Goal: Obtain resource: Download file/media

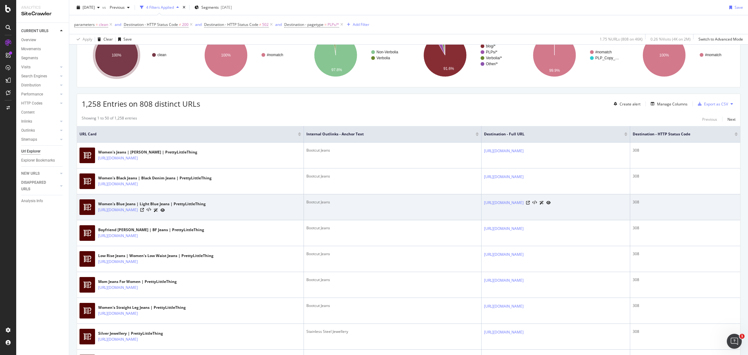
scroll to position [39, 0]
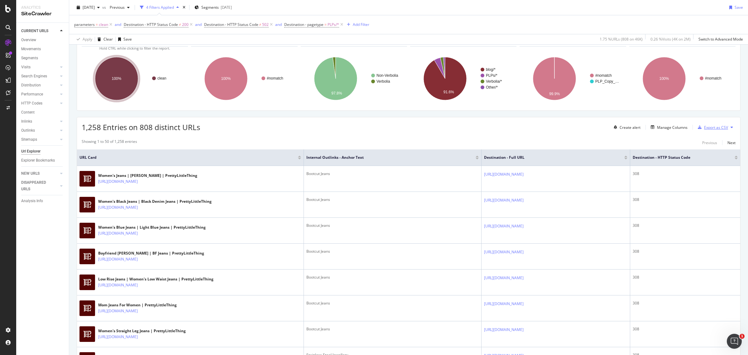
click at [707, 131] on div "Export as CSV" at bounding box center [711, 126] width 33 height 9
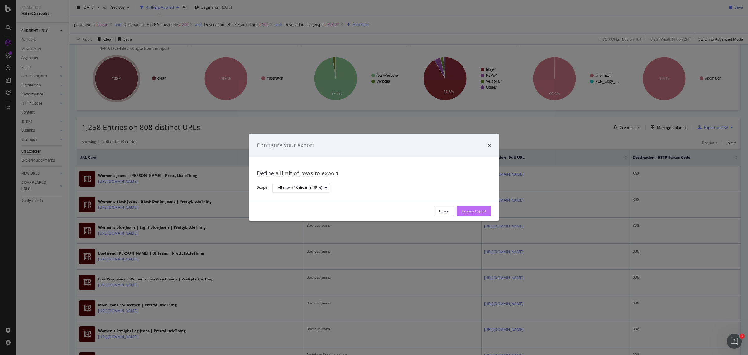
click at [474, 212] on div "Launch Export" at bounding box center [473, 210] width 25 height 5
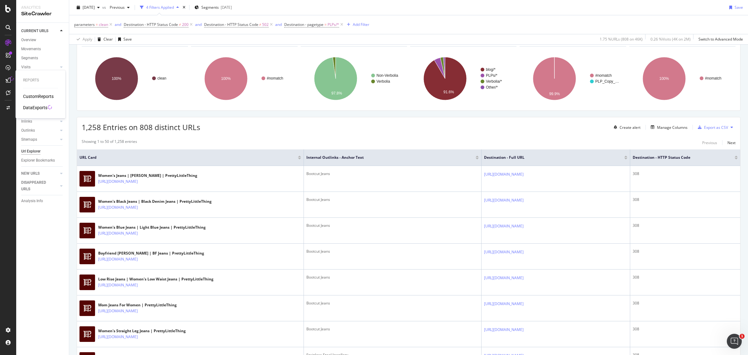
click at [43, 108] on div "DataExports" at bounding box center [35, 107] width 24 height 6
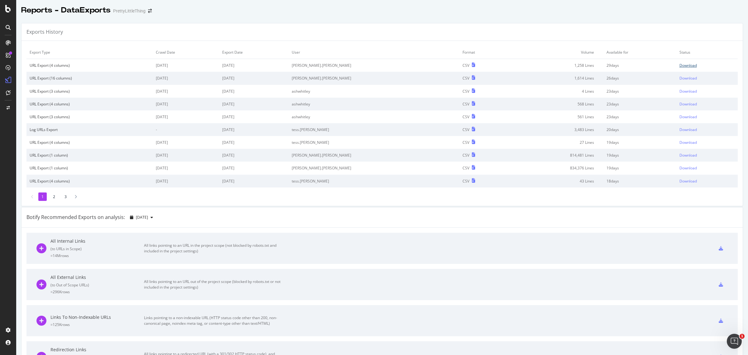
click at [680, 63] on div "Download" at bounding box center [687, 65] width 17 height 5
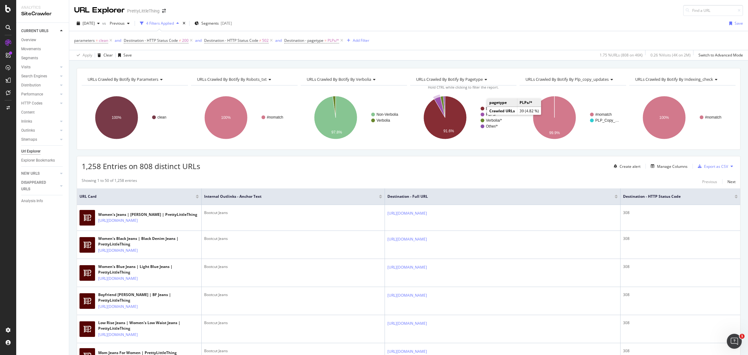
click at [486, 113] on text "PLPs/*" at bounding box center [492, 114] width 12 height 4
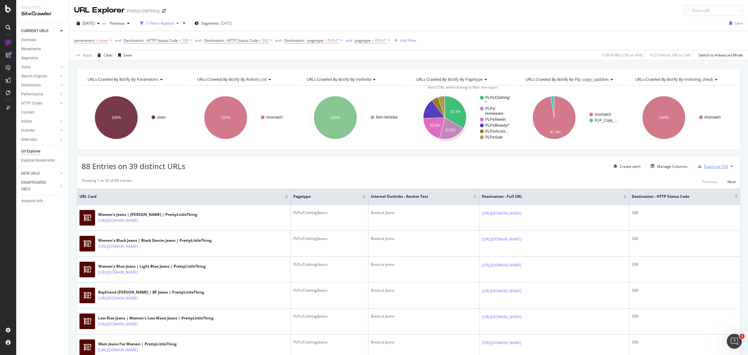
click at [705, 169] on div "Export as CSV" at bounding box center [711, 165] width 33 height 9
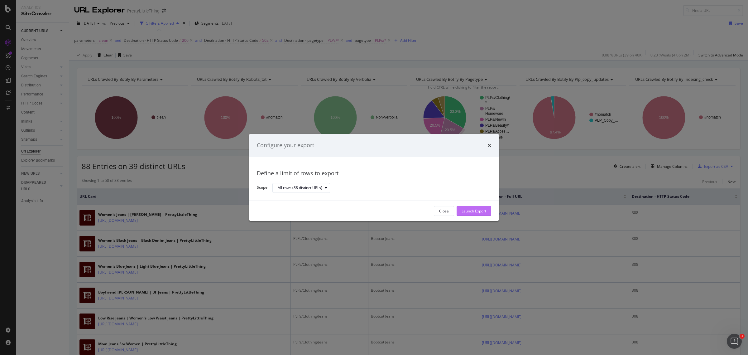
click at [471, 215] on div "Launch Export" at bounding box center [473, 210] width 25 height 9
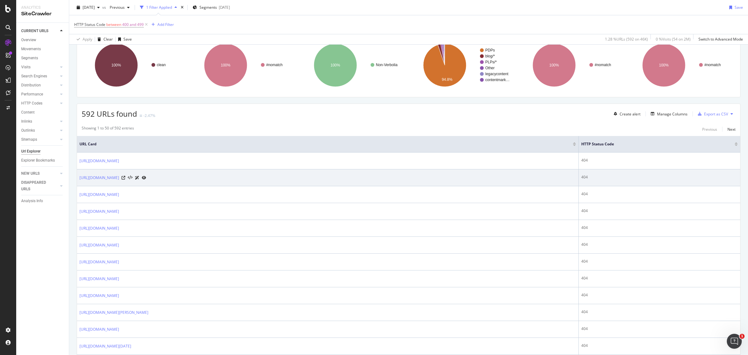
scroll to position [39, 0]
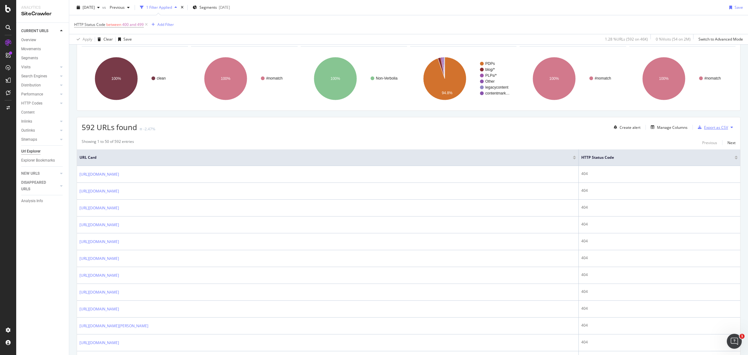
click at [717, 128] on div "Export as CSV" at bounding box center [716, 127] width 24 height 5
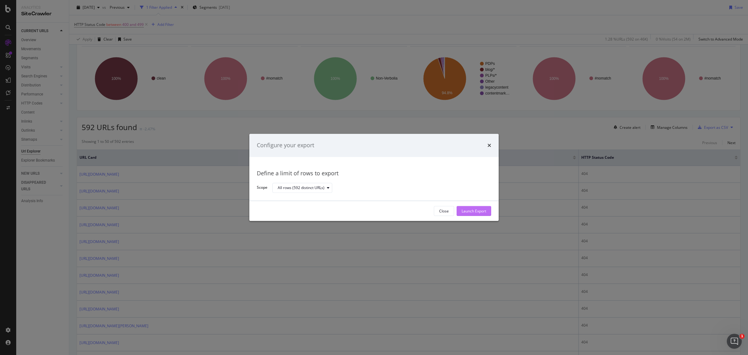
click at [479, 211] on div "Launch Export" at bounding box center [473, 210] width 25 height 5
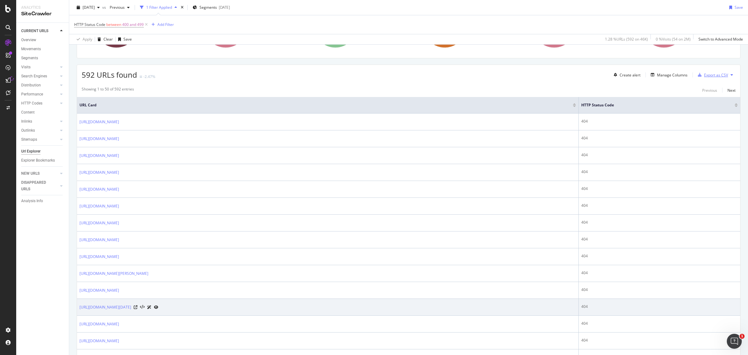
scroll to position [78, 0]
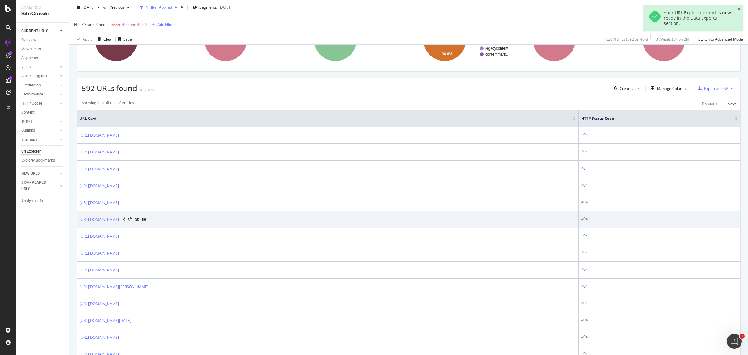
click at [146, 220] on icon at bounding box center [144, 219] width 4 height 4
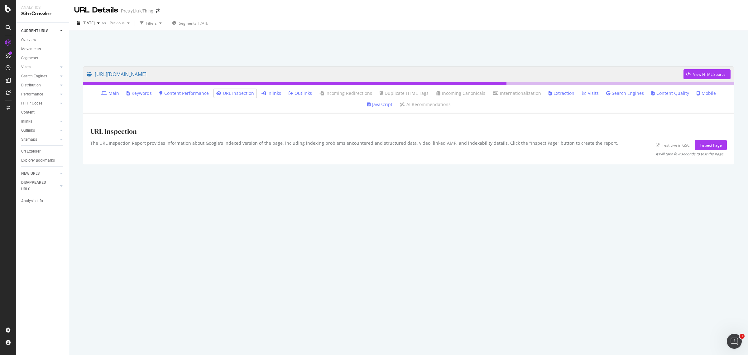
click at [261, 93] on link "Inlinks" at bounding box center [271, 93] width 20 height 6
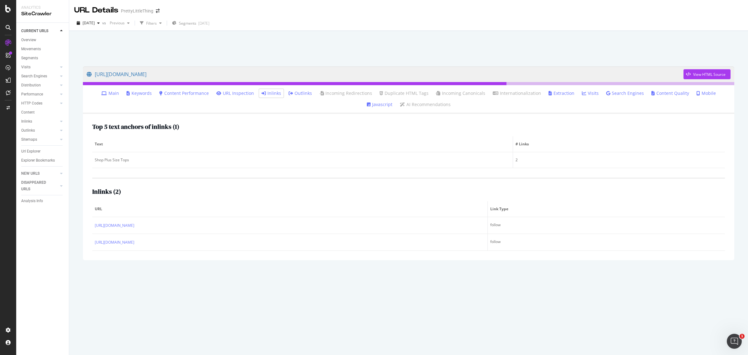
click at [282, 87] on ul "Main Keywords Content Performance URL Inspection Inlinks Outlinks Incoming Redi…" at bounding box center [408, 99] width 651 height 29
click at [286, 97] on li "Outlinks" at bounding box center [300, 93] width 28 height 9
click at [288, 93] on link "Outlinks" at bounding box center [299, 93] width 23 height 6
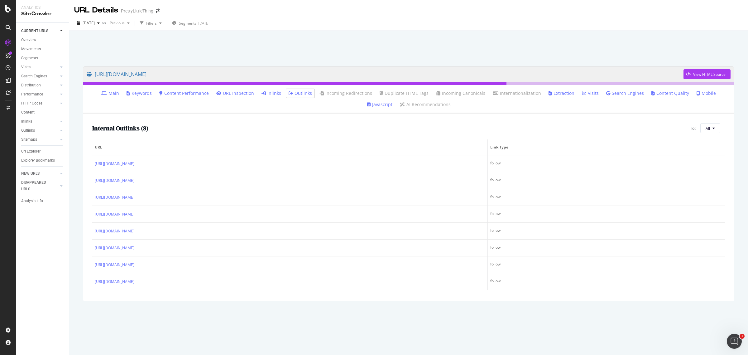
click at [261, 93] on link "Inlinks" at bounding box center [271, 93] width 20 height 6
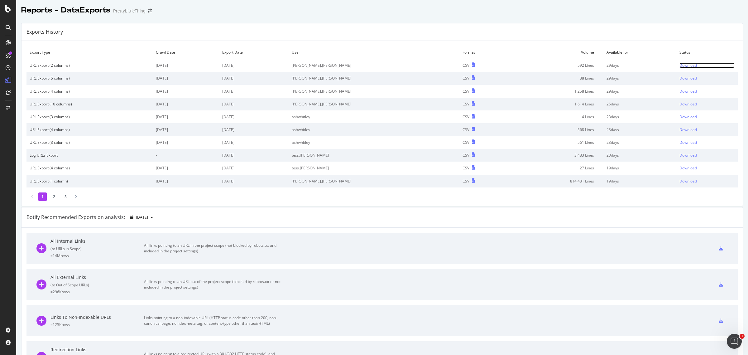
click at [679, 66] on div "Download" at bounding box center [687, 65] width 17 height 5
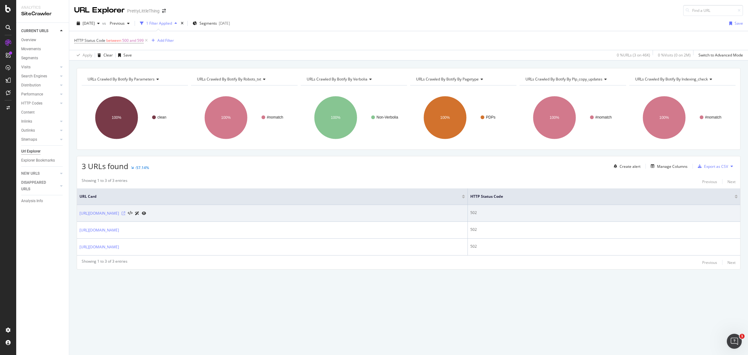
click at [125, 214] on icon at bounding box center [123, 213] width 4 height 4
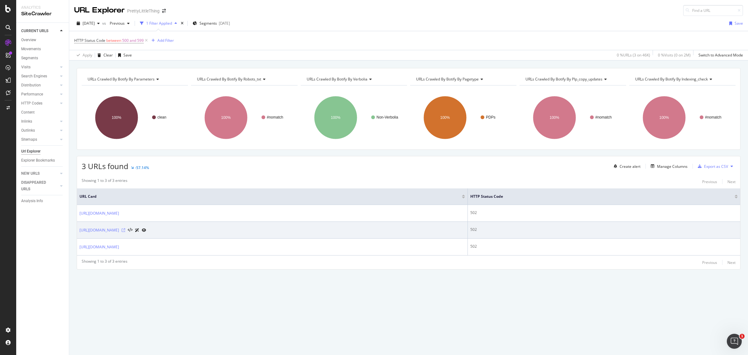
click at [125, 230] on icon at bounding box center [123, 230] width 4 height 4
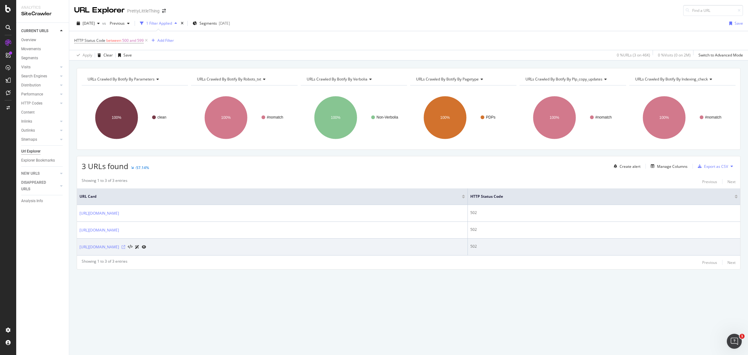
click at [125, 246] on icon at bounding box center [123, 247] width 4 height 4
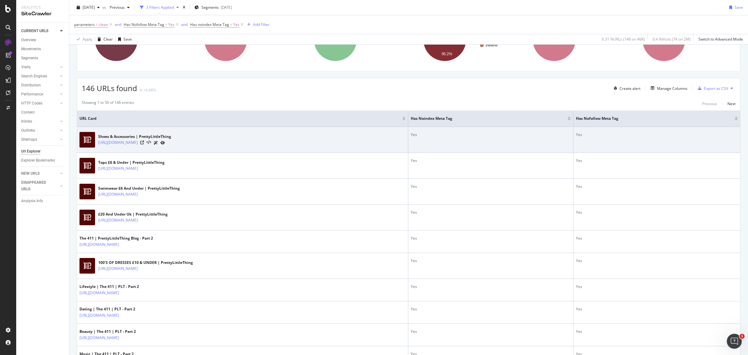
scroll to position [39, 0]
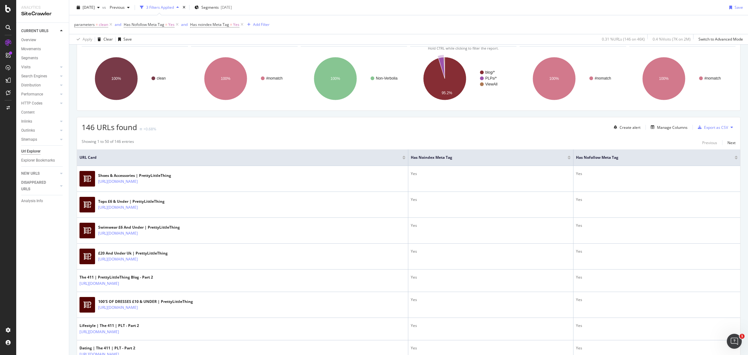
click at [485, 79] on text "PLPs/*" at bounding box center [491, 78] width 12 height 4
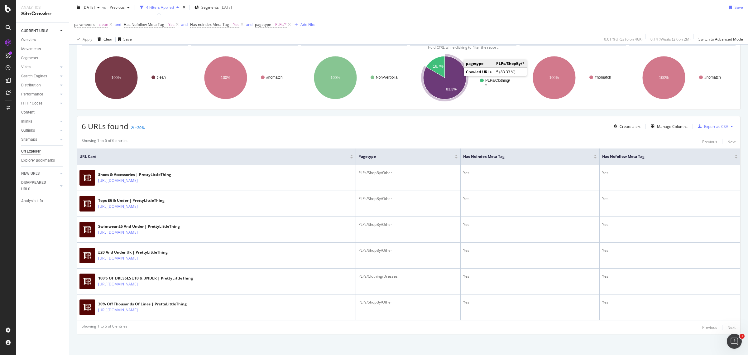
scroll to position [42, 0]
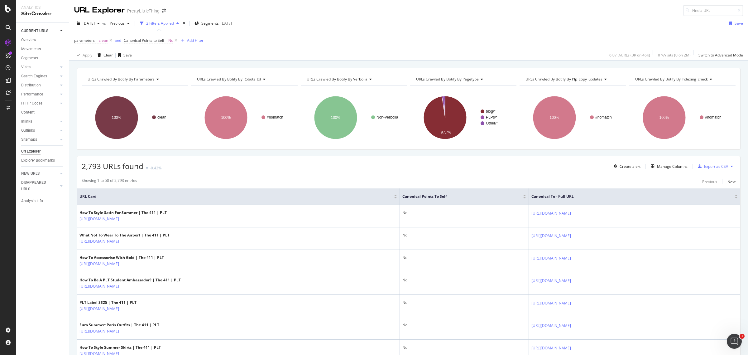
click at [523, 198] on div at bounding box center [524, 198] width 3 height 2
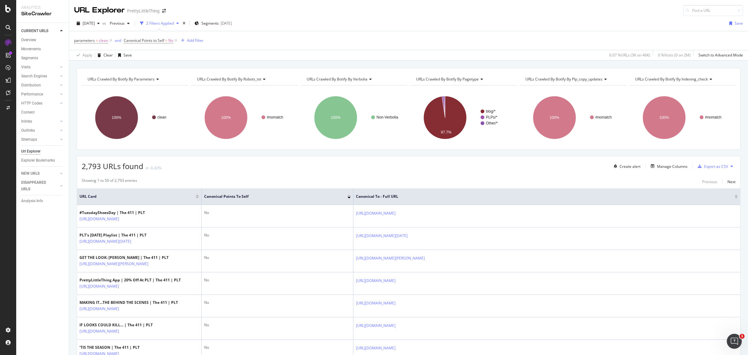
click at [348, 197] on div at bounding box center [348, 196] width 3 height 4
click at [348, 195] on div at bounding box center [348, 195] width 3 height 2
click at [711, 164] on div "Export as CSV" at bounding box center [716, 166] width 24 height 5
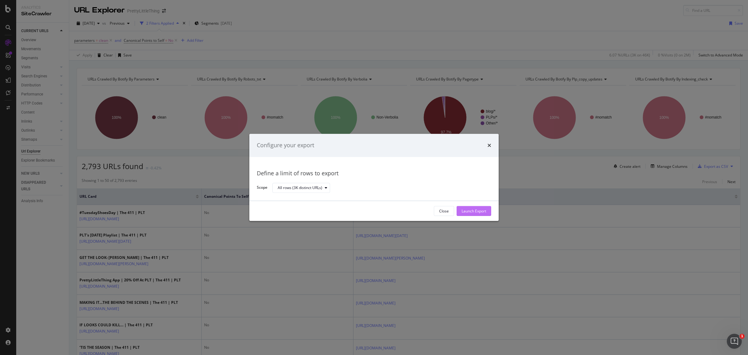
click at [485, 209] on div "Launch Export" at bounding box center [473, 210] width 25 height 5
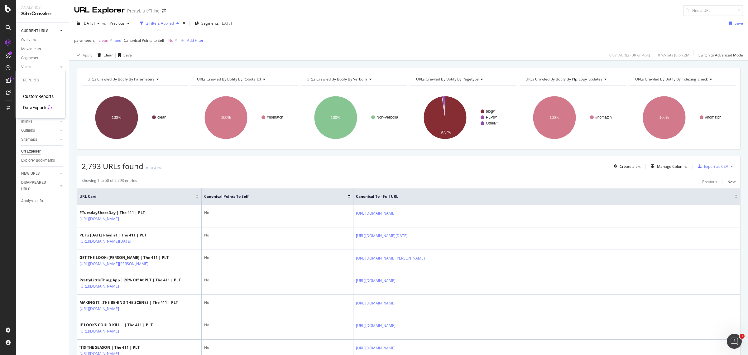
click at [25, 108] on div "DataExports" at bounding box center [35, 107] width 24 height 6
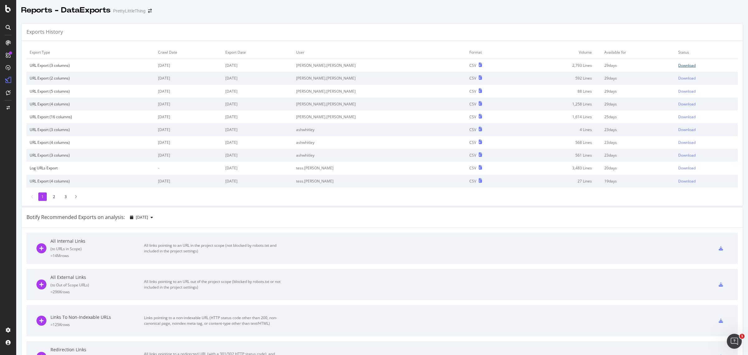
click at [678, 63] on div "Download" at bounding box center [686, 65] width 17 height 5
